Goal: Transaction & Acquisition: Purchase product/service

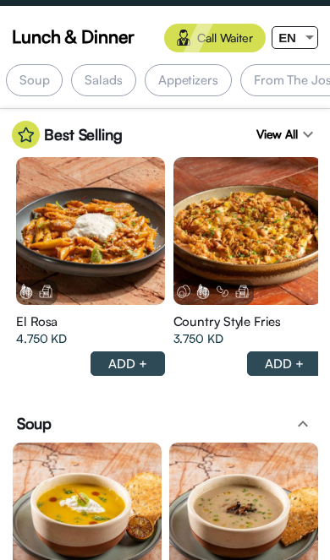
click at [165, 292] on div at bounding box center [90, 231] width 149 height 149
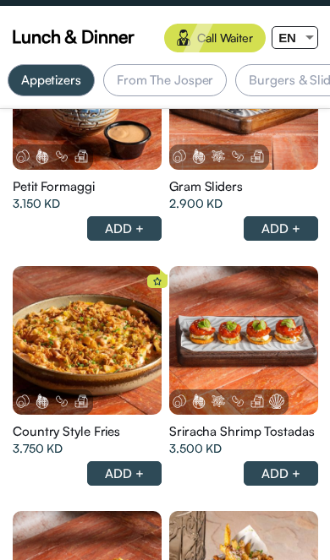
scroll to position [2031, 0]
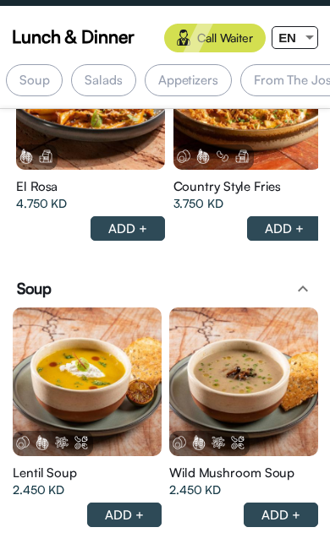
click at [161, 359] on div at bounding box center [87, 382] width 149 height 149
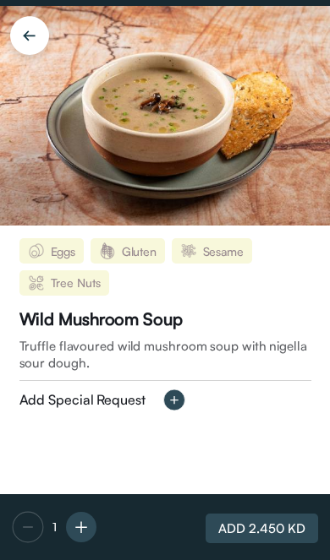
click at [247, 352] on span "Truffle flavoured wild mushroom soup with nigella sour dough." at bounding box center [165, 355] width 292 height 34
click at [199, 359] on div "Truffle flavoured wild mushroom soup with nigella sour dough." at bounding box center [165, 355] width 292 height 34
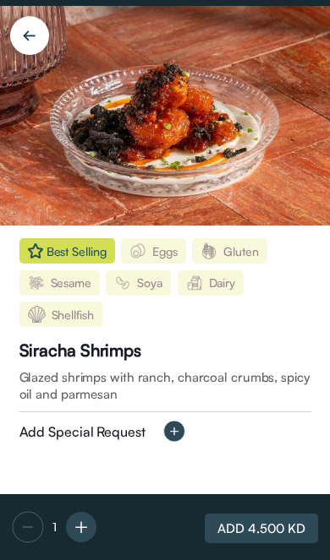
click at [198, 438] on div "Siracha Shrimps Glazed shrimps with ranch, charcoal crumbs, spicy oil and parme…" at bounding box center [165, 391] width 292 height 102
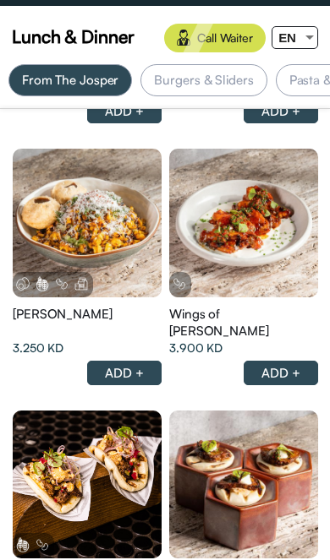
scroll to position [0, 332]
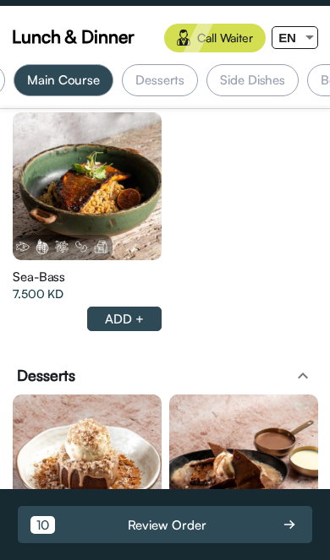
scroll to position [6727, 0]
